Goal: Register for event/course

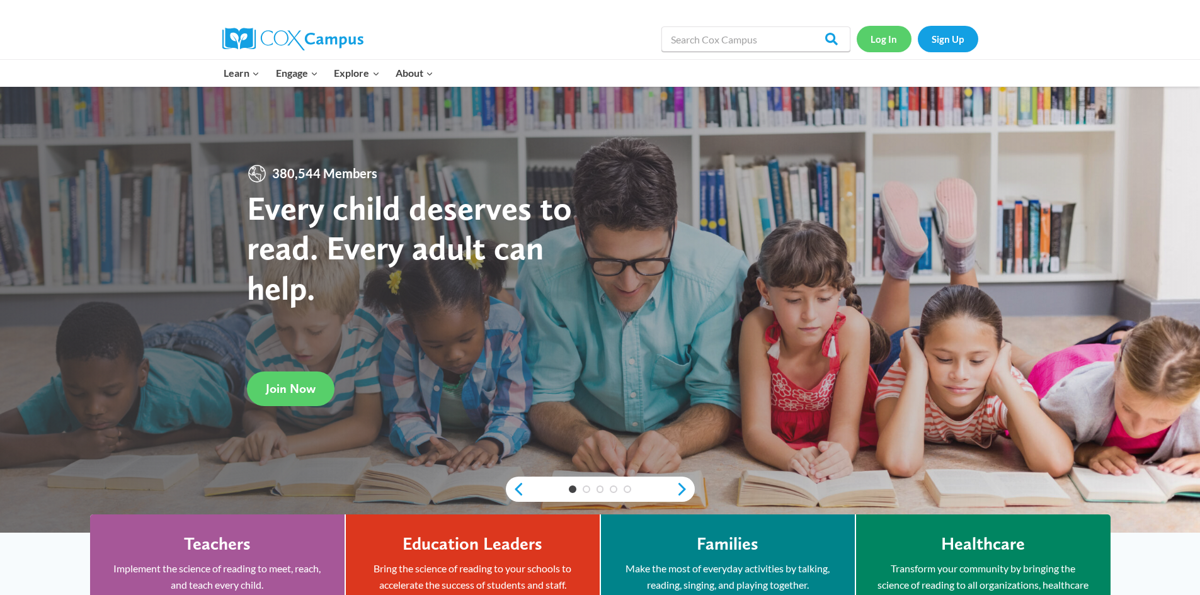
click at [895, 37] on link "Log In" at bounding box center [884, 39] width 55 height 26
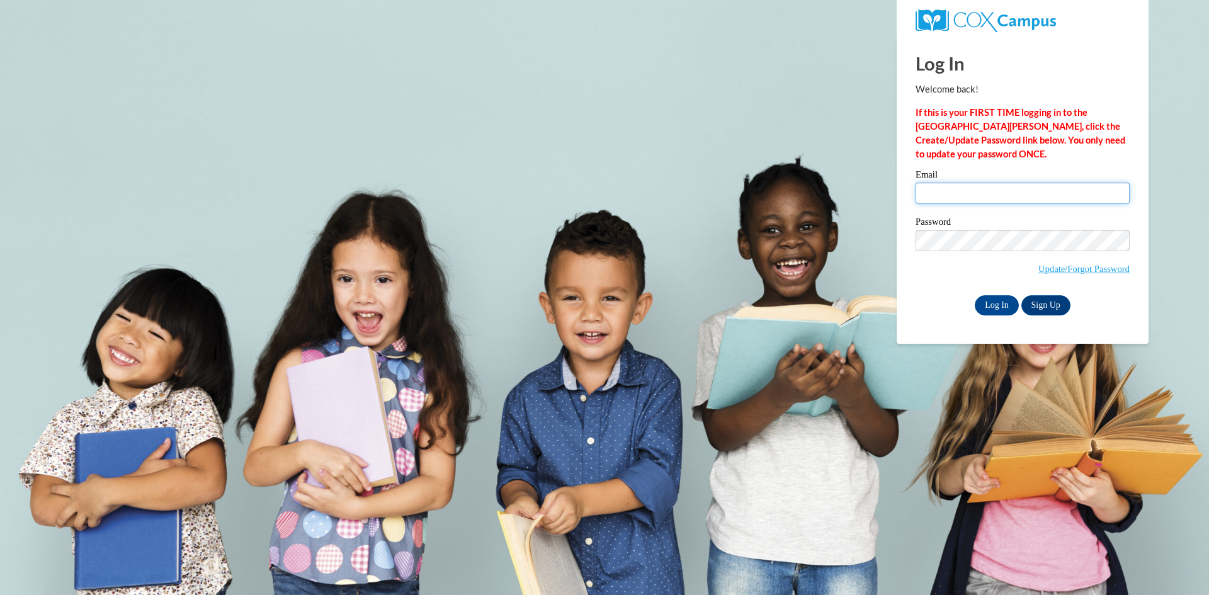
click at [945, 196] on input "Email" at bounding box center [1023, 193] width 214 height 21
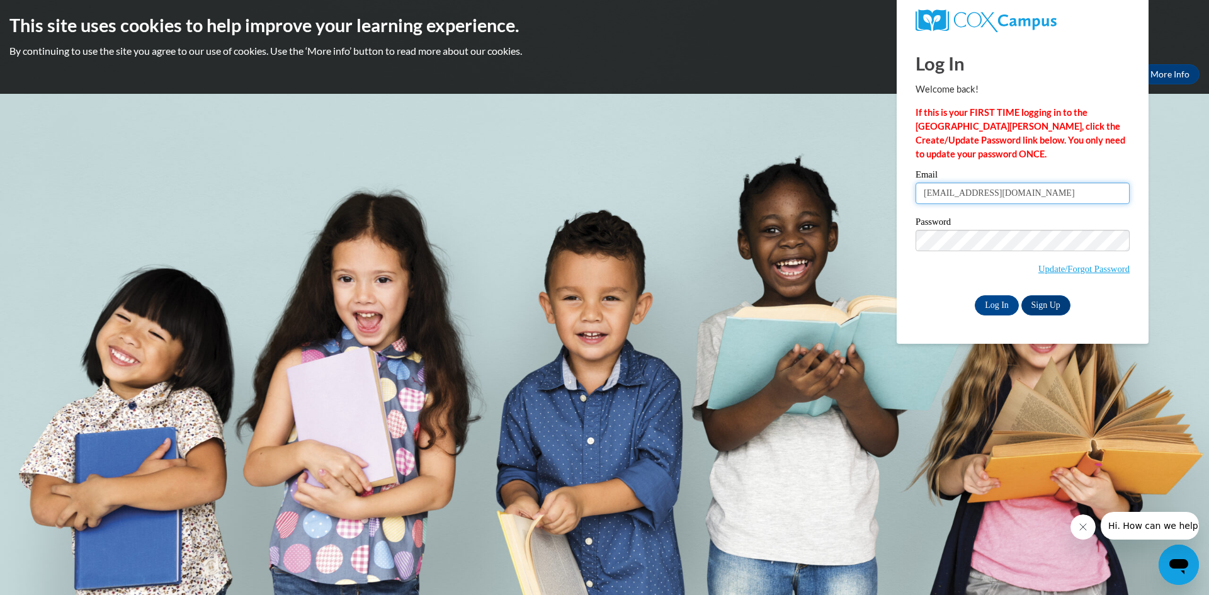
type input "[EMAIL_ADDRESS][DOMAIN_NAME]"
click at [975, 295] on input "Log In" at bounding box center [997, 305] width 44 height 20
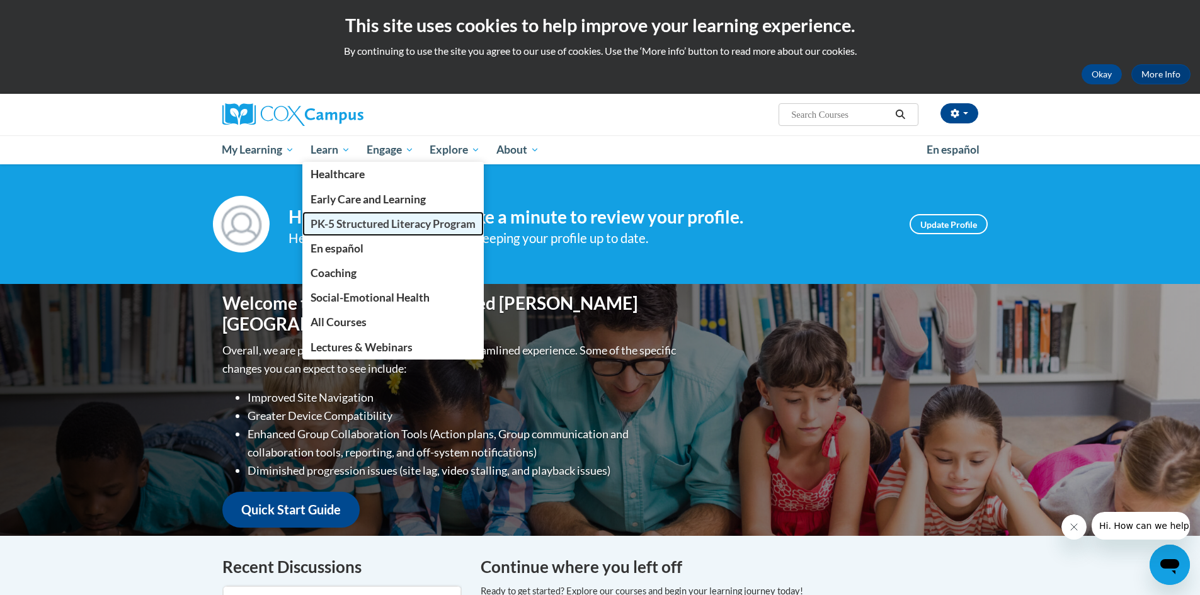
click at [345, 225] on span "PK-5 Structured Literacy Program" at bounding box center [393, 223] width 165 height 13
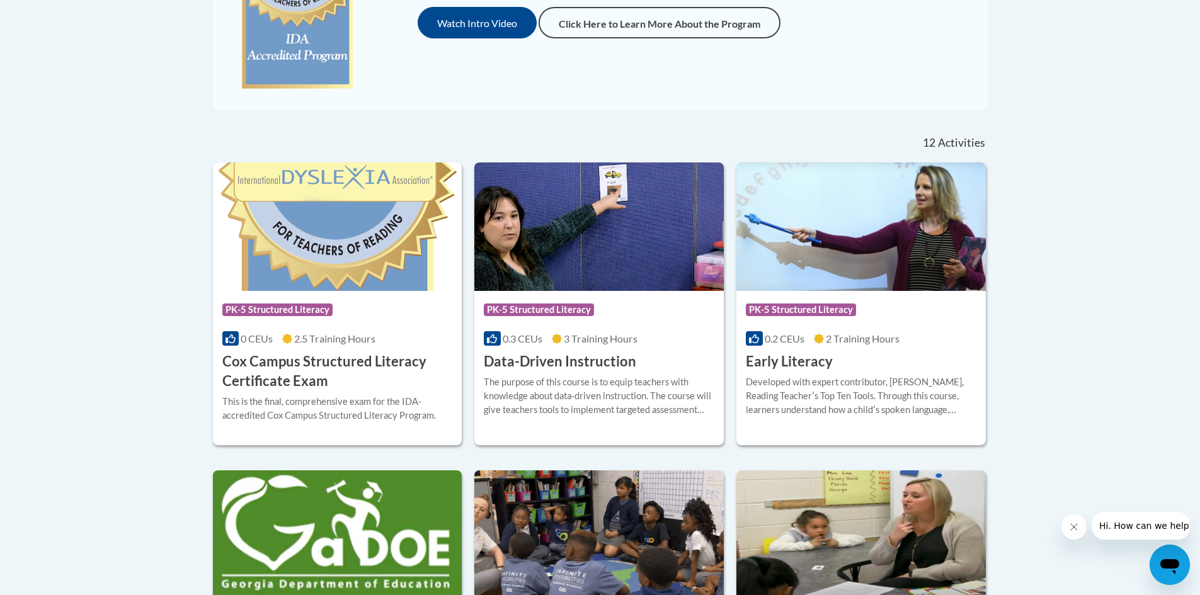
scroll to position [414, 0]
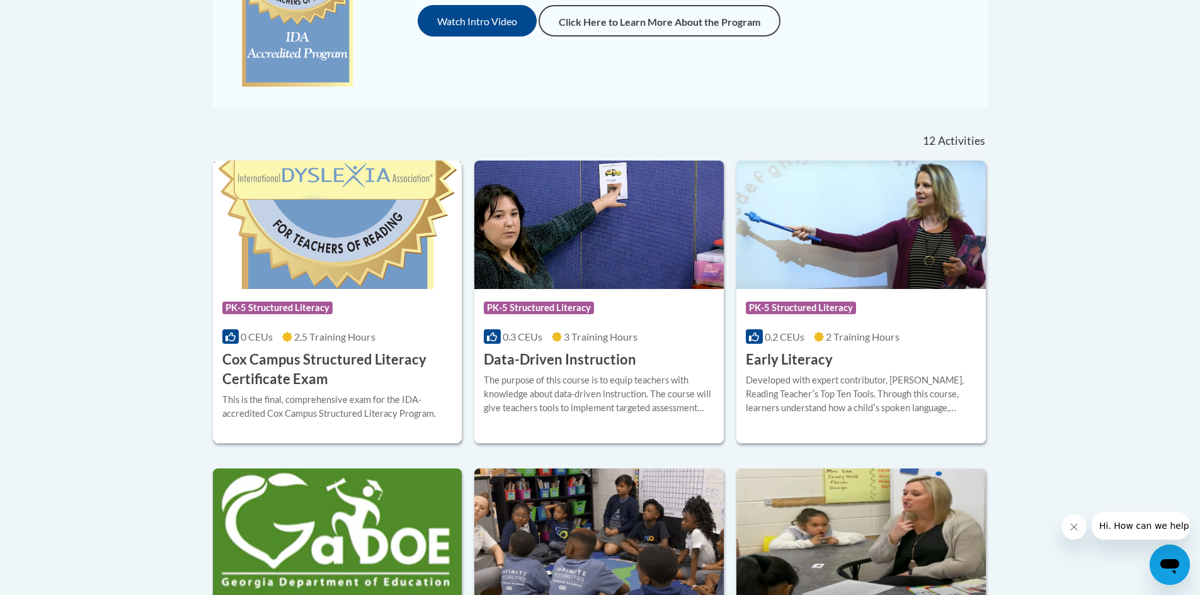
click at [228, 337] on icon at bounding box center [231, 337] width 10 height 10
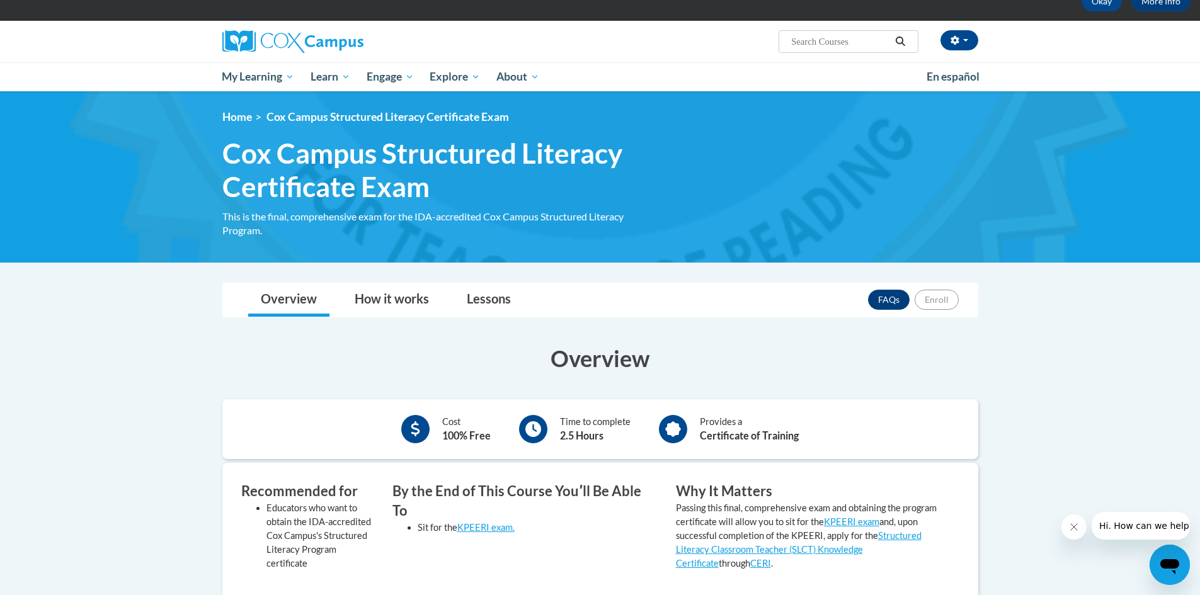
scroll to position [75, 0]
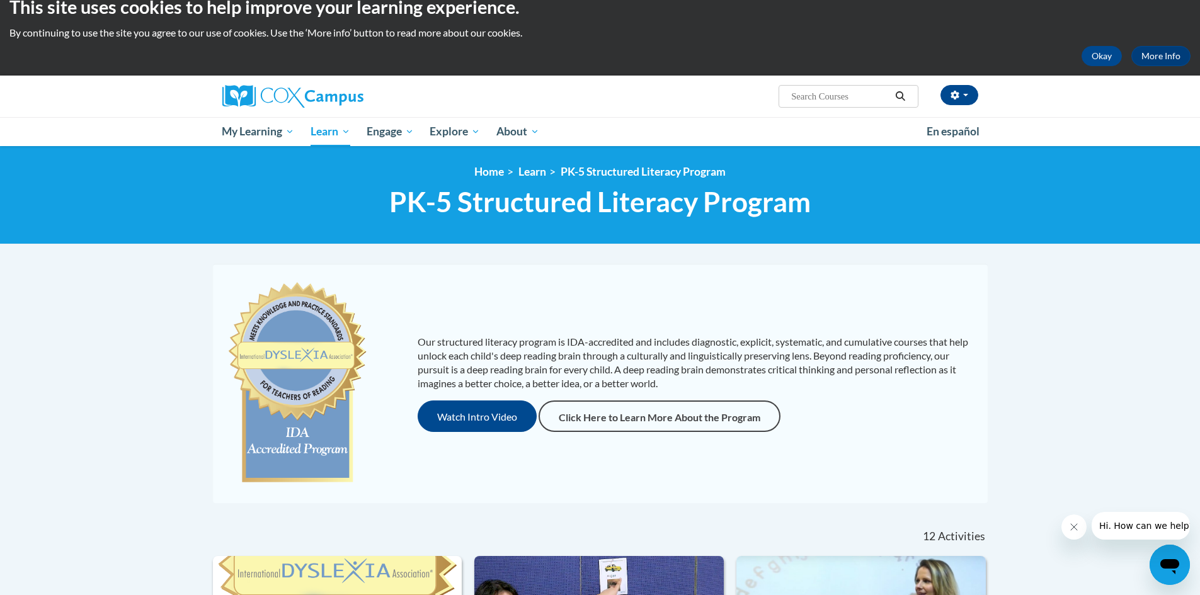
scroll to position [18, 0]
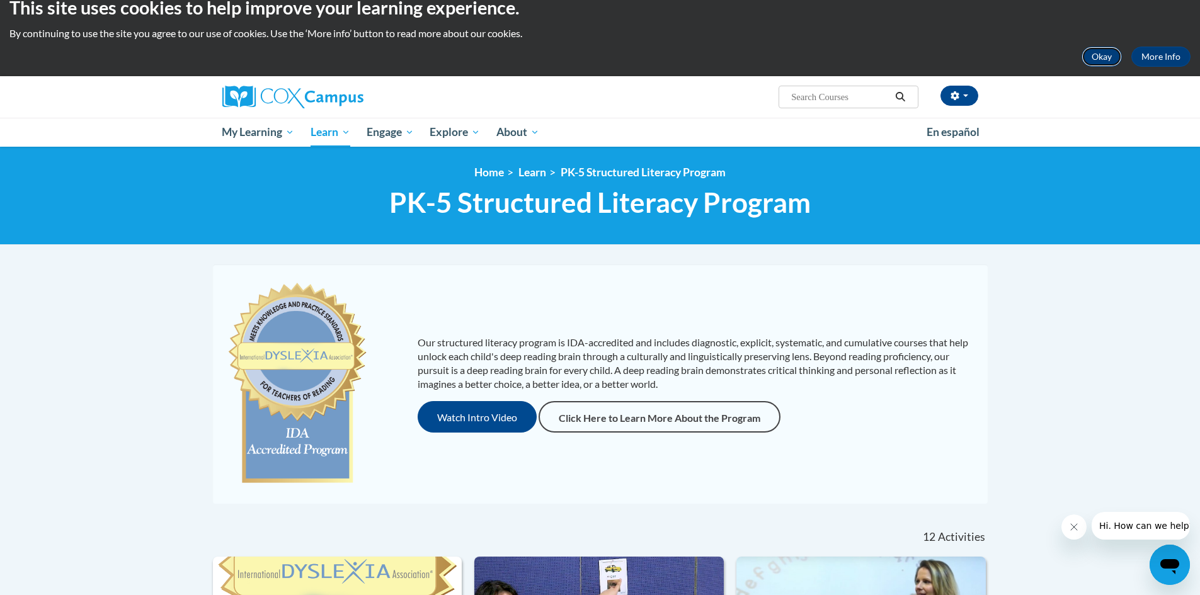
click at [1097, 61] on button "Okay" at bounding box center [1102, 57] width 40 height 20
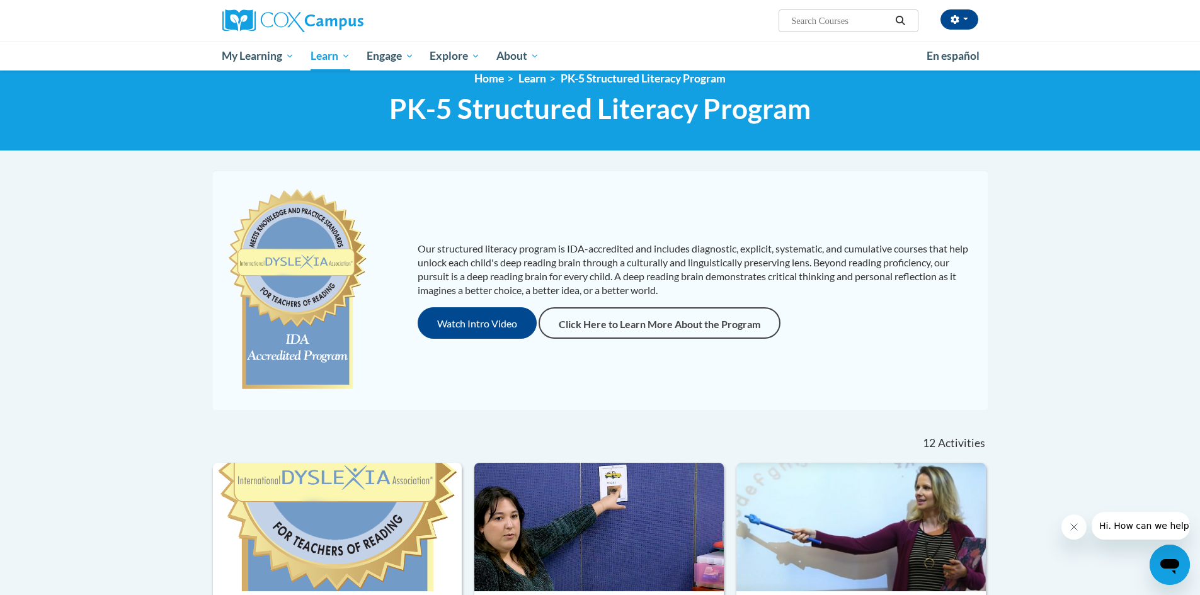
scroll to position [0, 0]
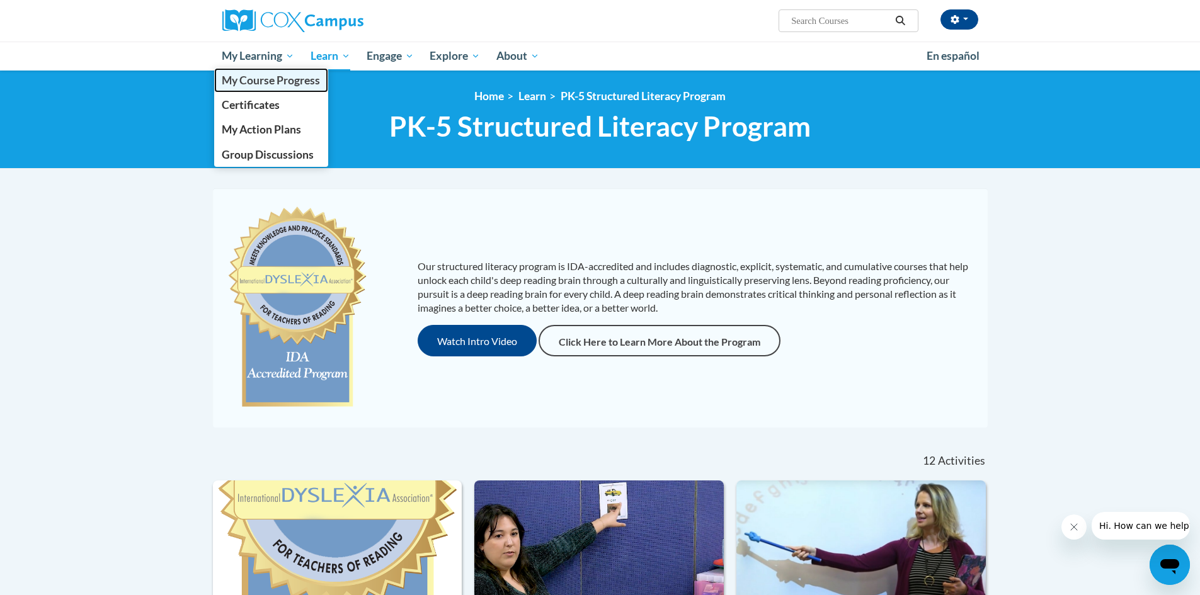
click at [241, 77] on span "My Course Progress" at bounding box center [271, 80] width 98 height 13
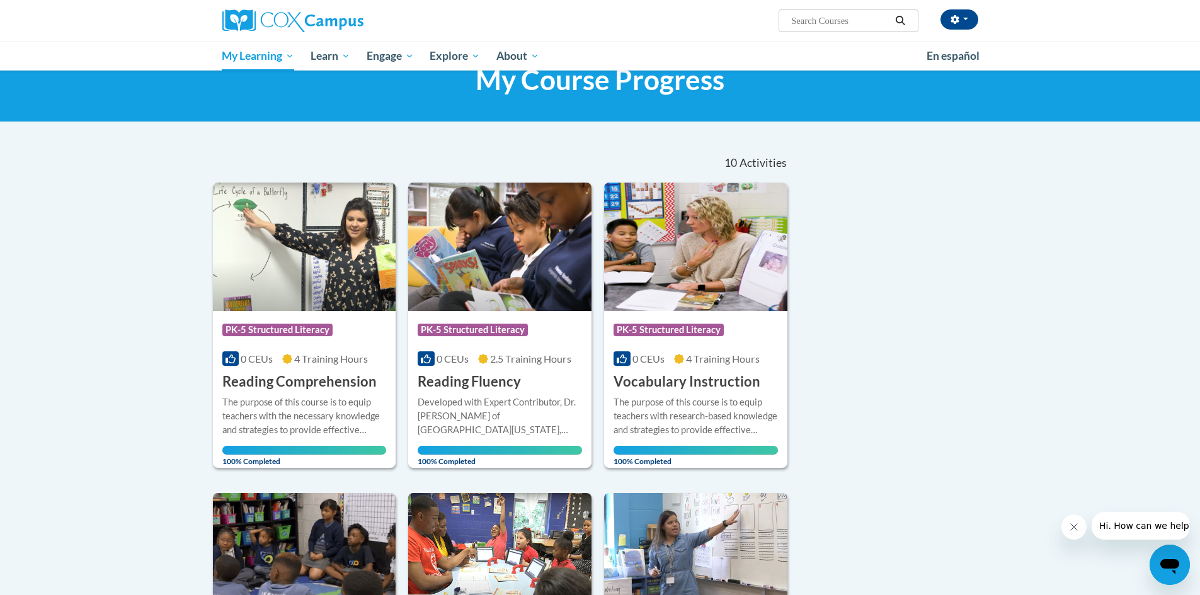
scroll to position [2, 0]
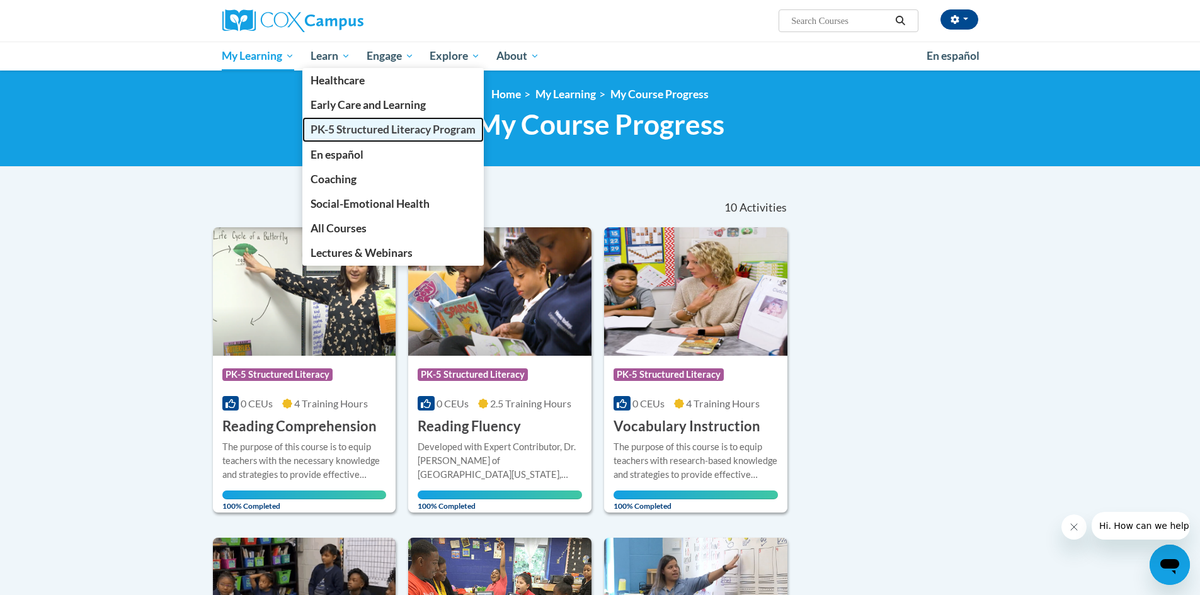
click at [337, 133] on span "PK-5 Structured Literacy Program" at bounding box center [393, 129] width 165 height 13
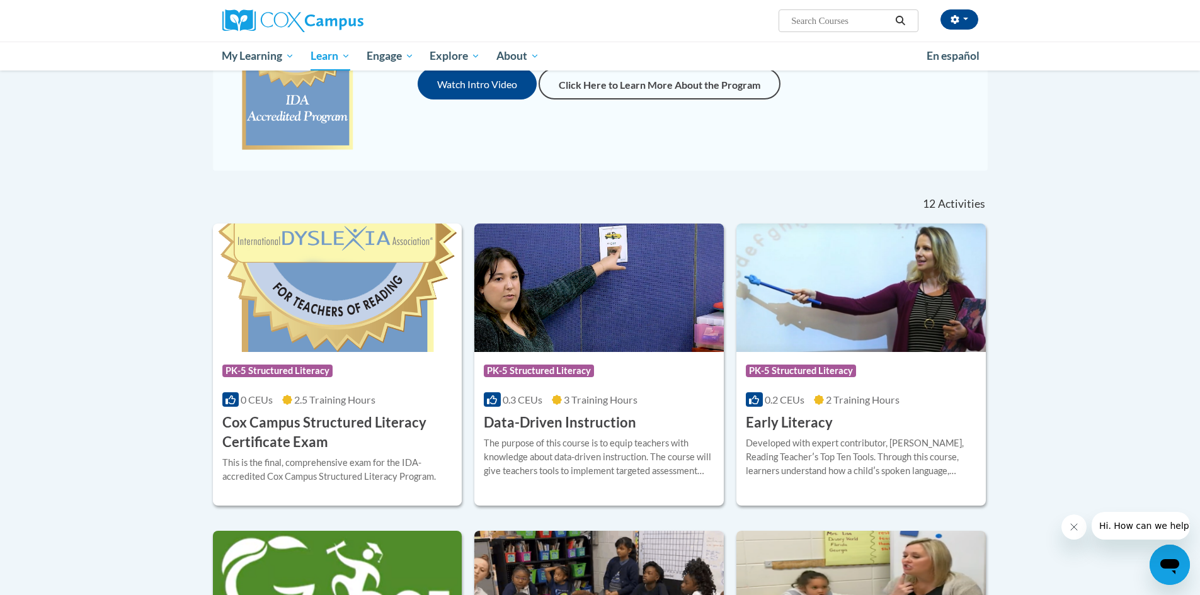
scroll to position [256, 0]
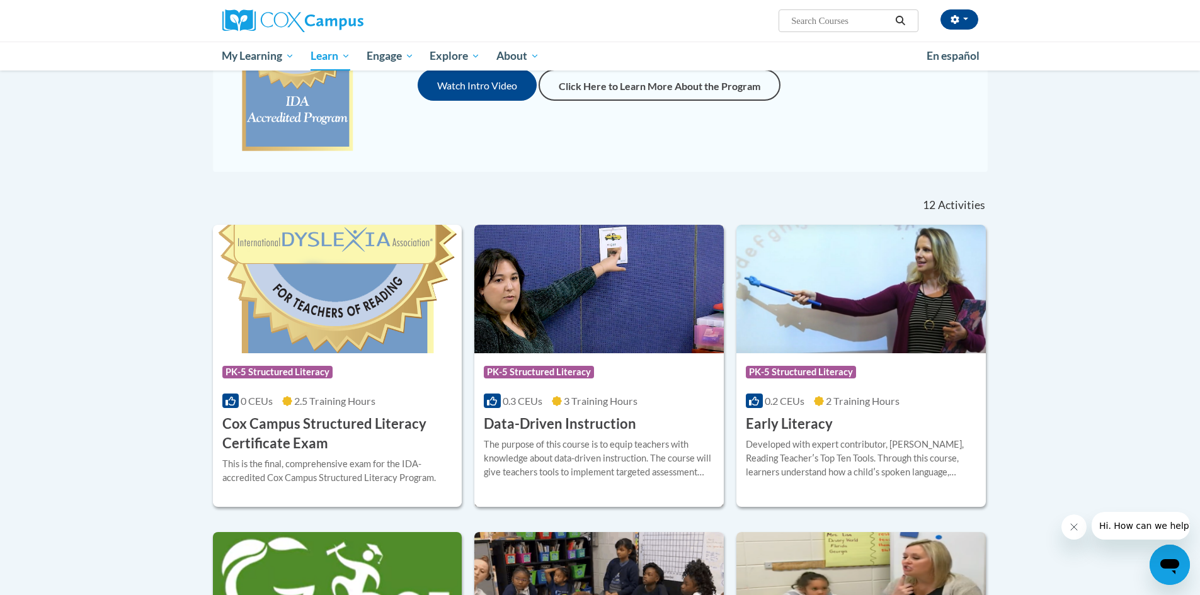
click at [671, 380] on div "Course Category: PK-5 Structured Literacy" at bounding box center [599, 374] width 231 height 28
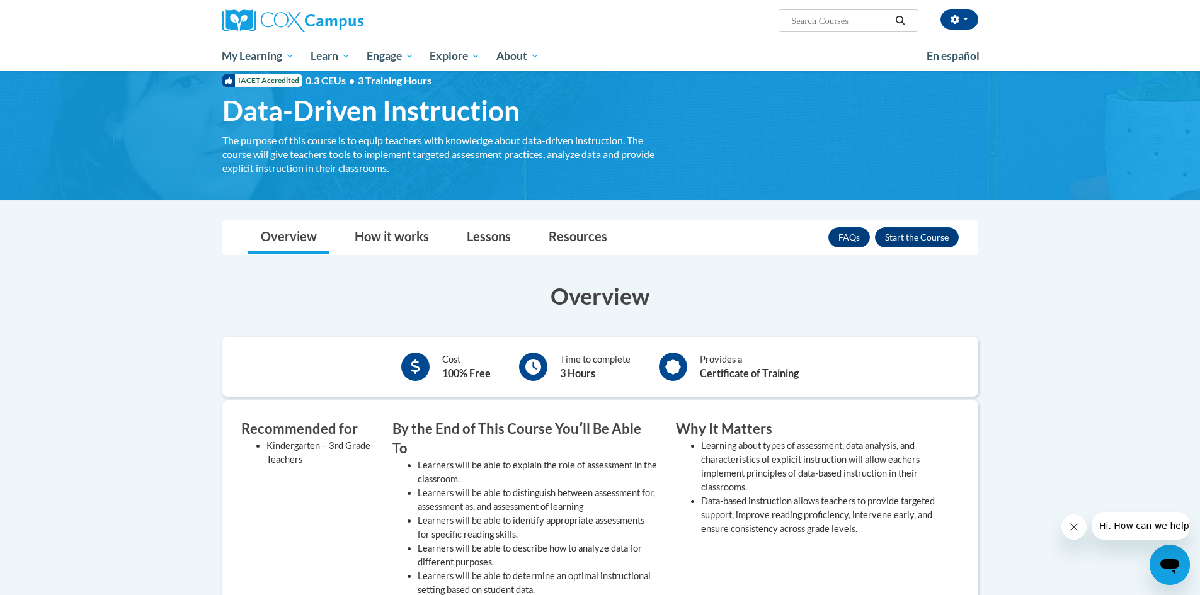
scroll to position [29, 0]
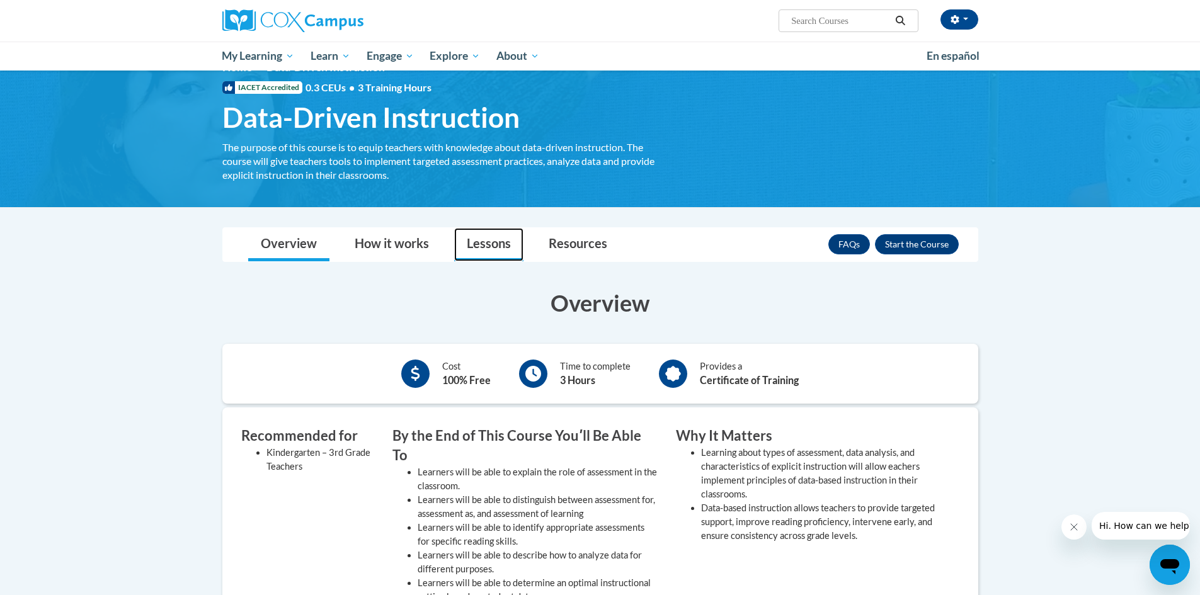
click at [469, 249] on link "Lessons" at bounding box center [488, 244] width 69 height 33
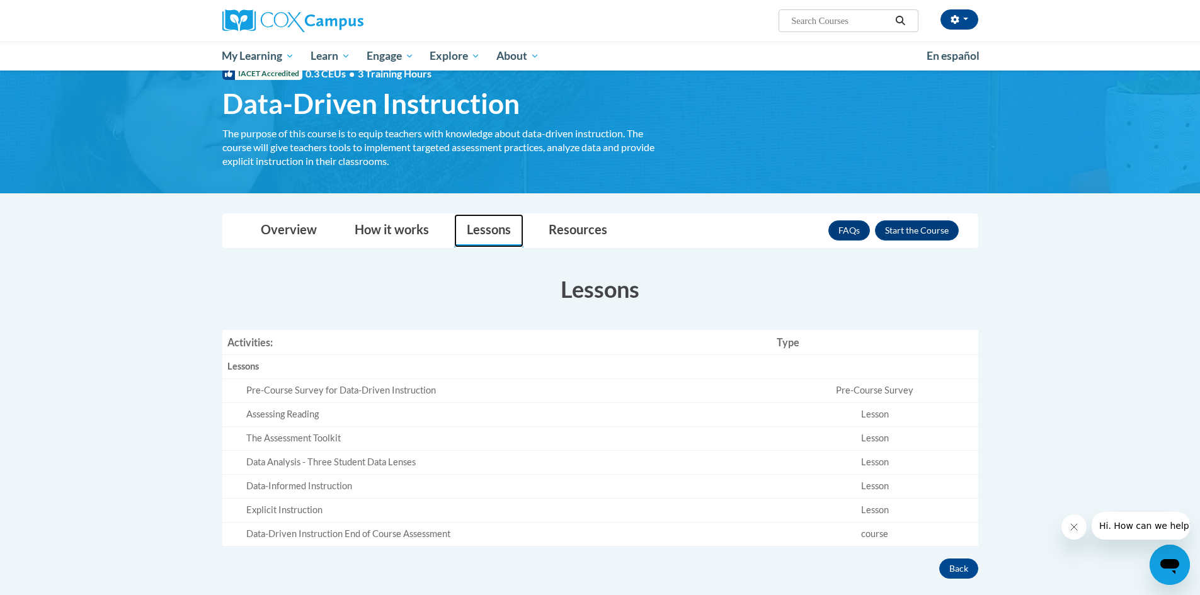
scroll to position [0, 0]
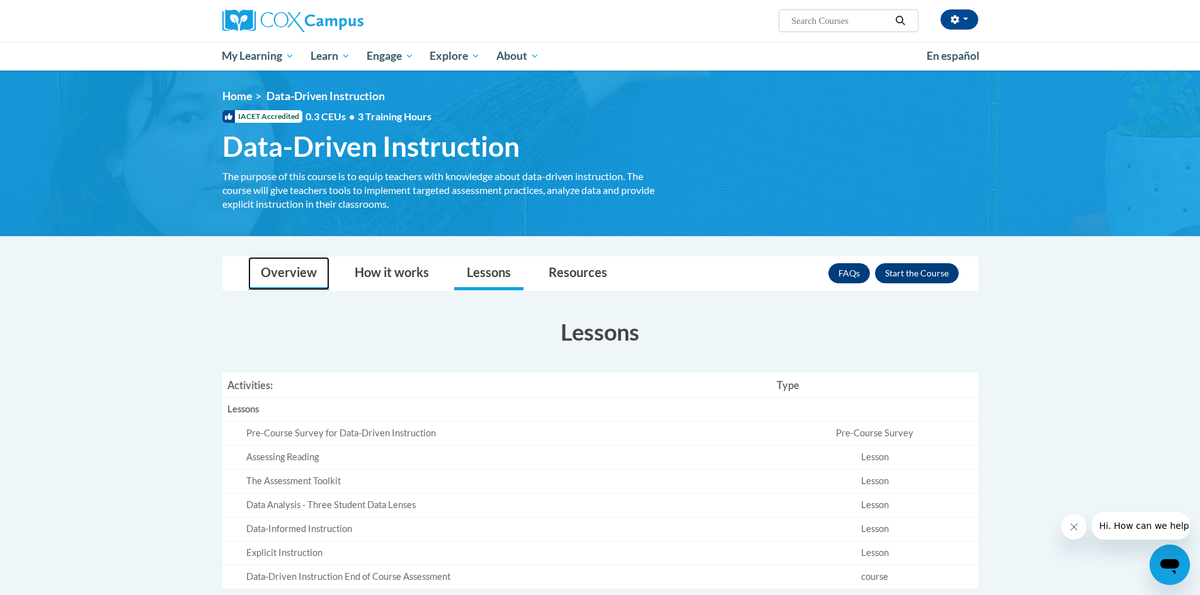
click at [296, 271] on link "Overview" at bounding box center [288, 273] width 81 height 33
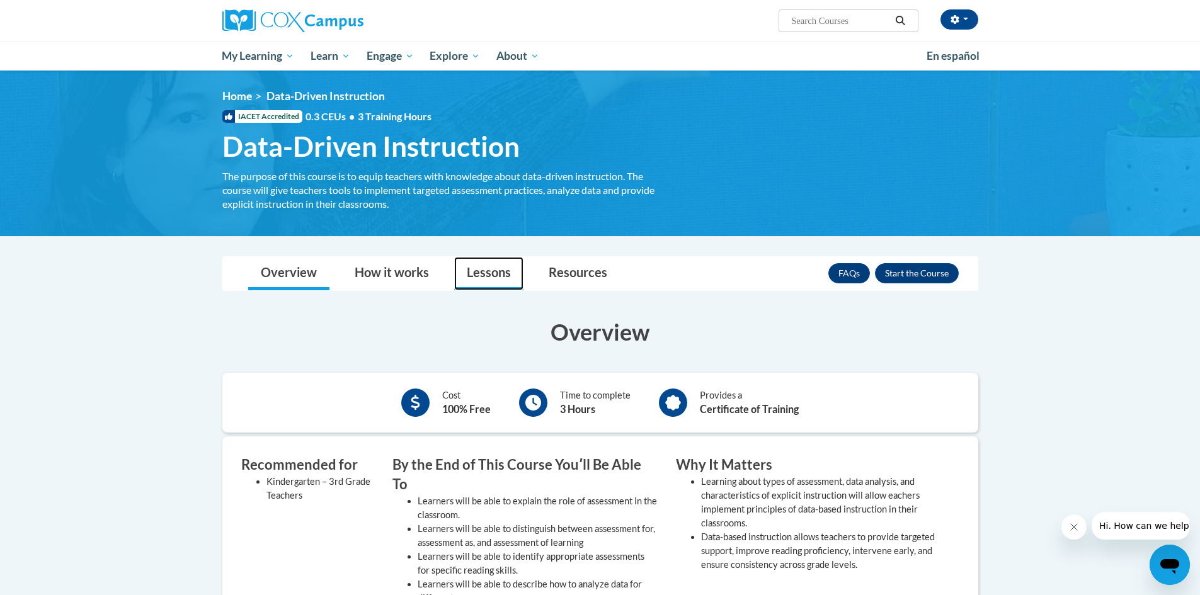
click at [496, 273] on link "Lessons" at bounding box center [488, 273] width 69 height 33
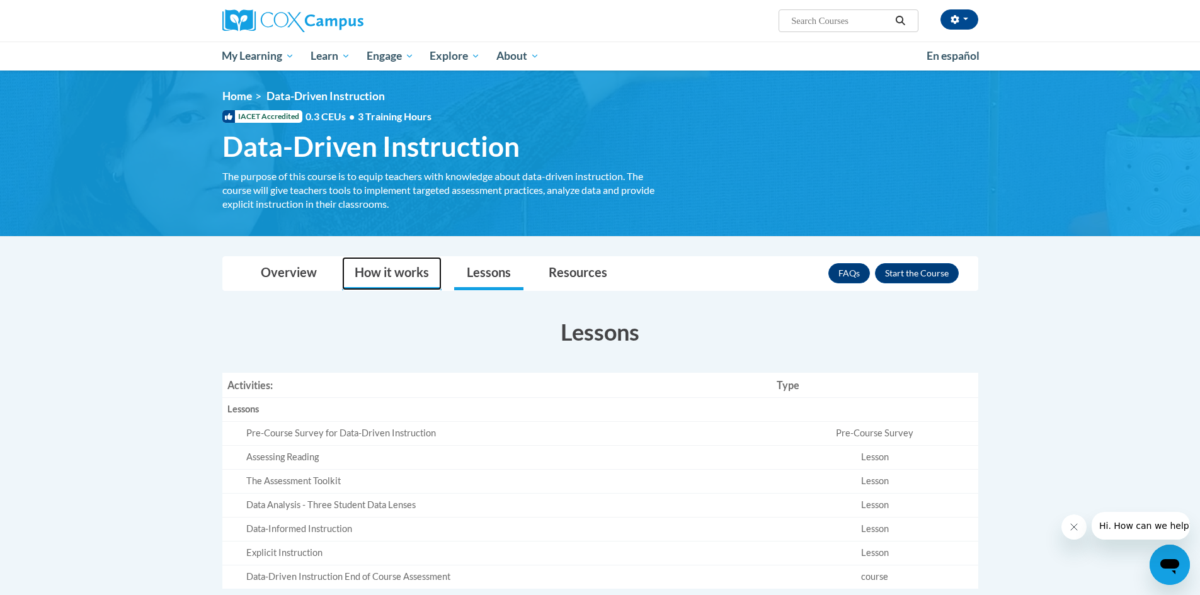
click at [409, 272] on link "How it works" at bounding box center [392, 273] width 100 height 33
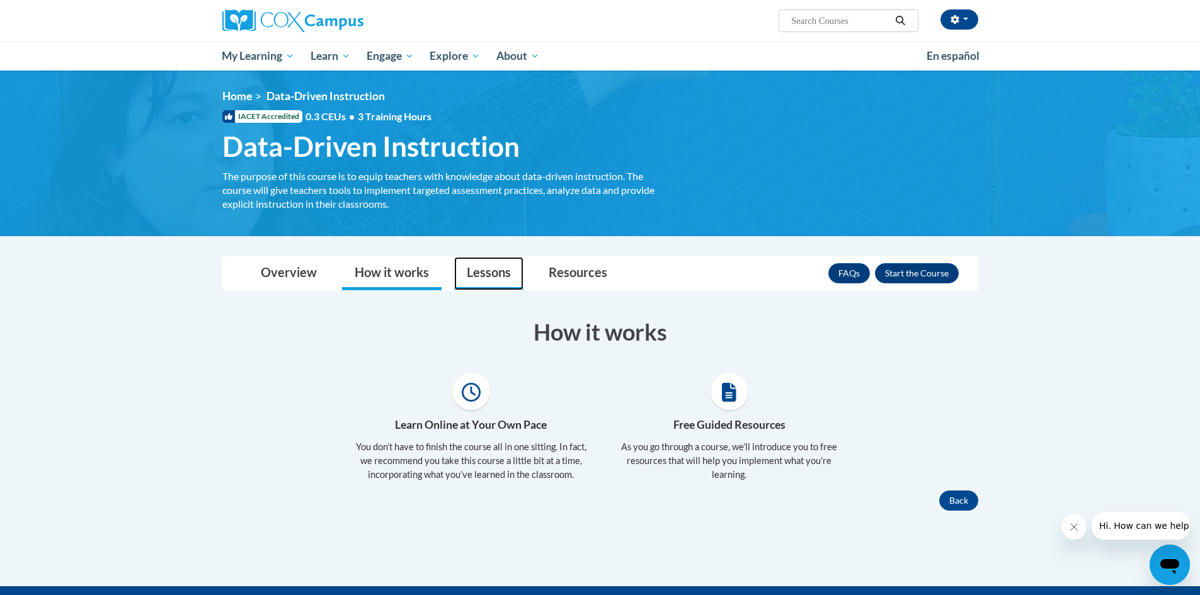
click at [481, 273] on link "Lessons" at bounding box center [488, 273] width 69 height 33
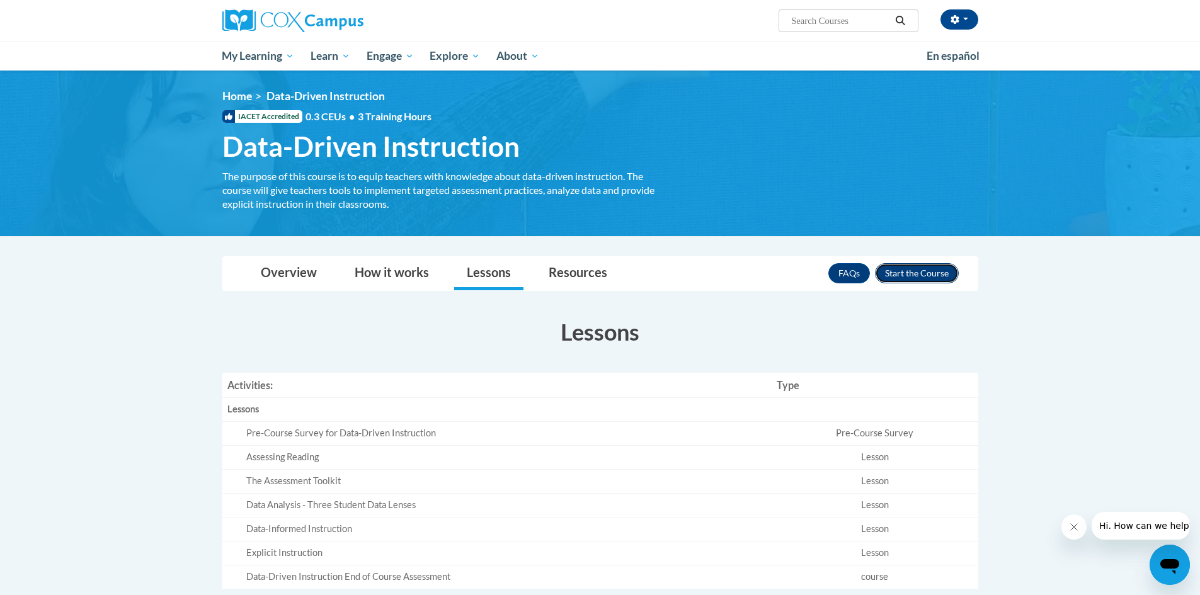
click at [918, 272] on button "Enroll" at bounding box center [917, 273] width 84 height 20
